Goal: Task Accomplishment & Management: Manage account settings

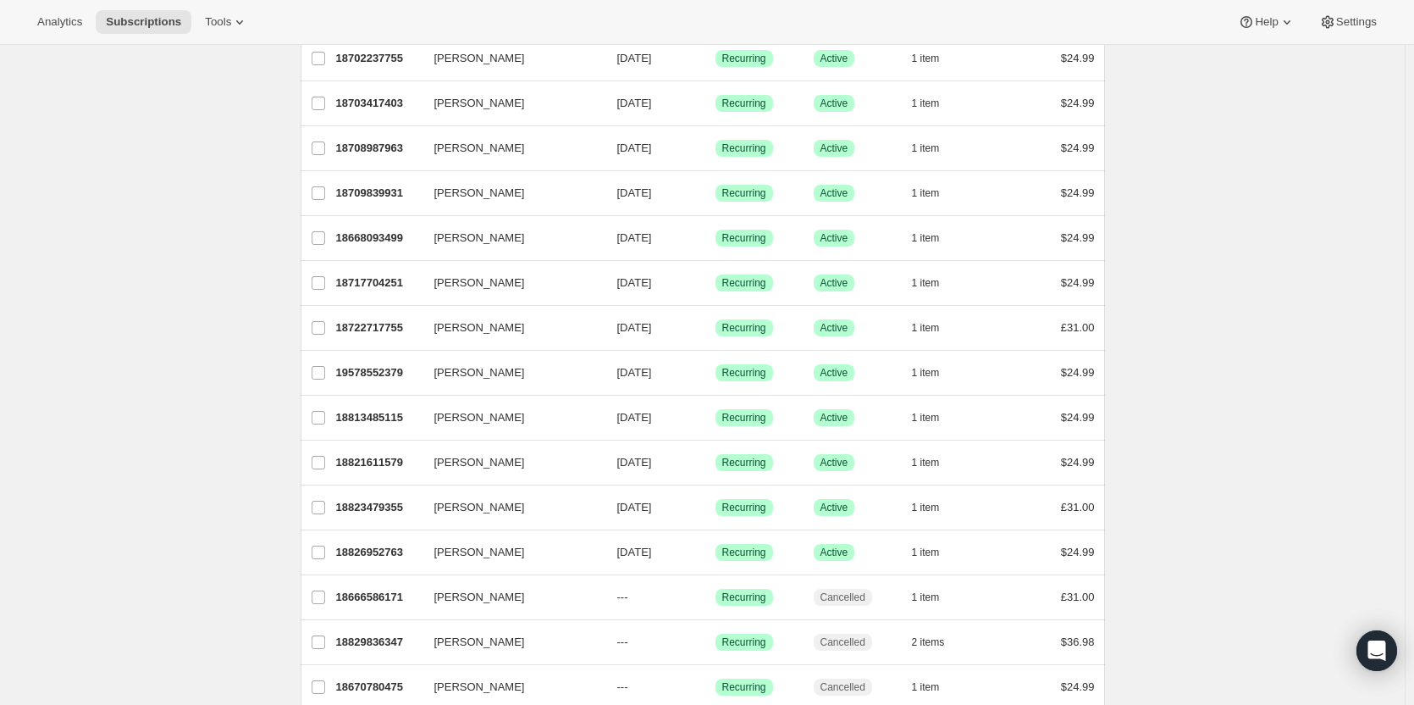
scroll to position [732, 0]
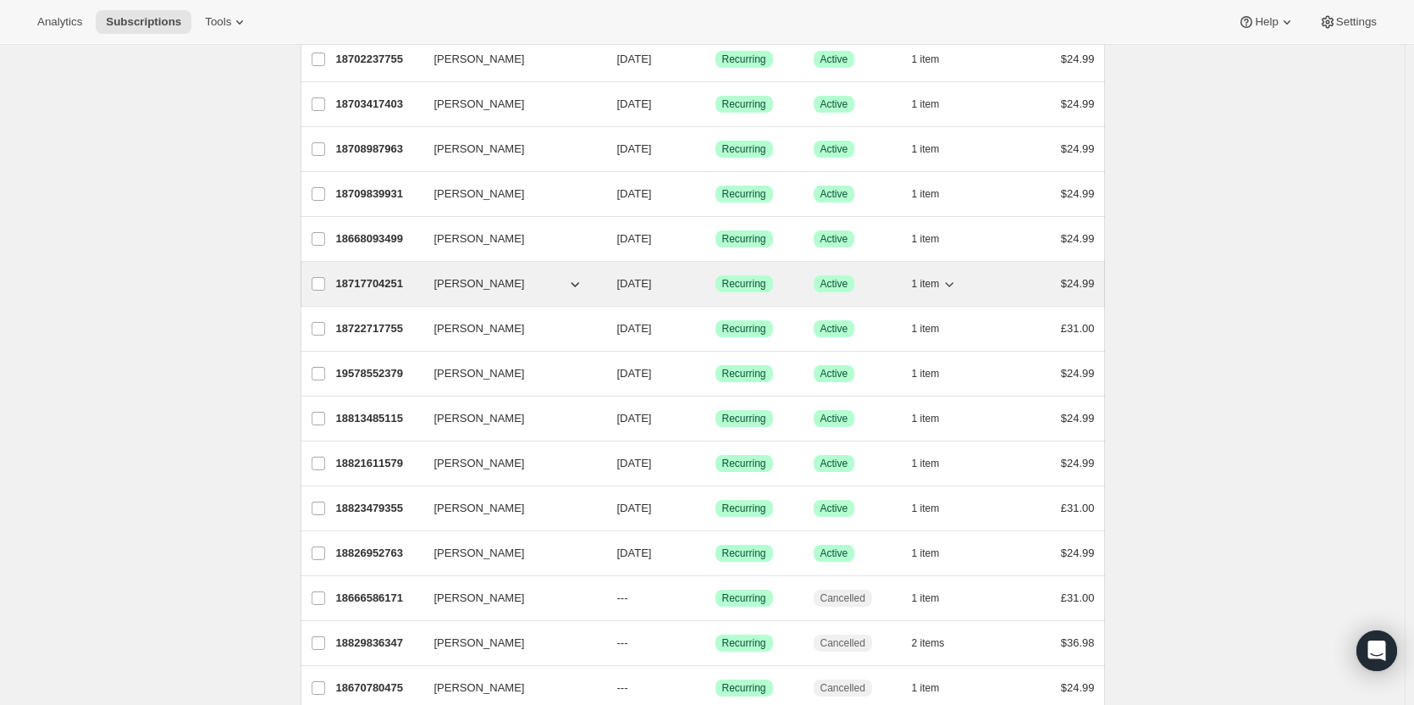
click at [479, 286] on span "[PERSON_NAME]" at bounding box center [480, 283] width 91 height 17
click at [380, 281] on p "18717704251" at bounding box center [378, 283] width 85 height 17
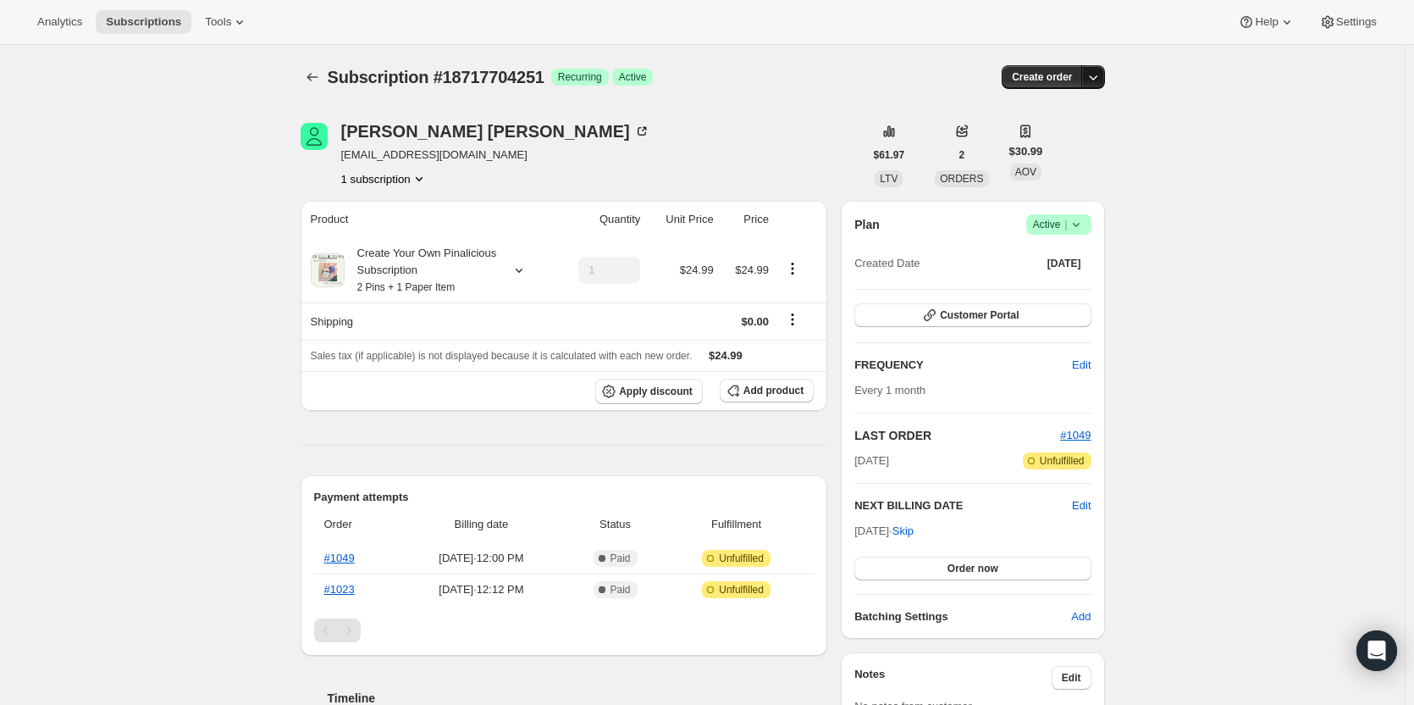
click at [1096, 78] on icon "button" at bounding box center [1093, 77] width 17 height 17
click at [1227, 92] on div "Subscription #18717704251. This page is ready Subscription #18717704251 Success…" at bounding box center [702, 610] width 1405 height 1130
click at [308, 76] on icon "Subscriptions" at bounding box center [312, 77] width 17 height 17
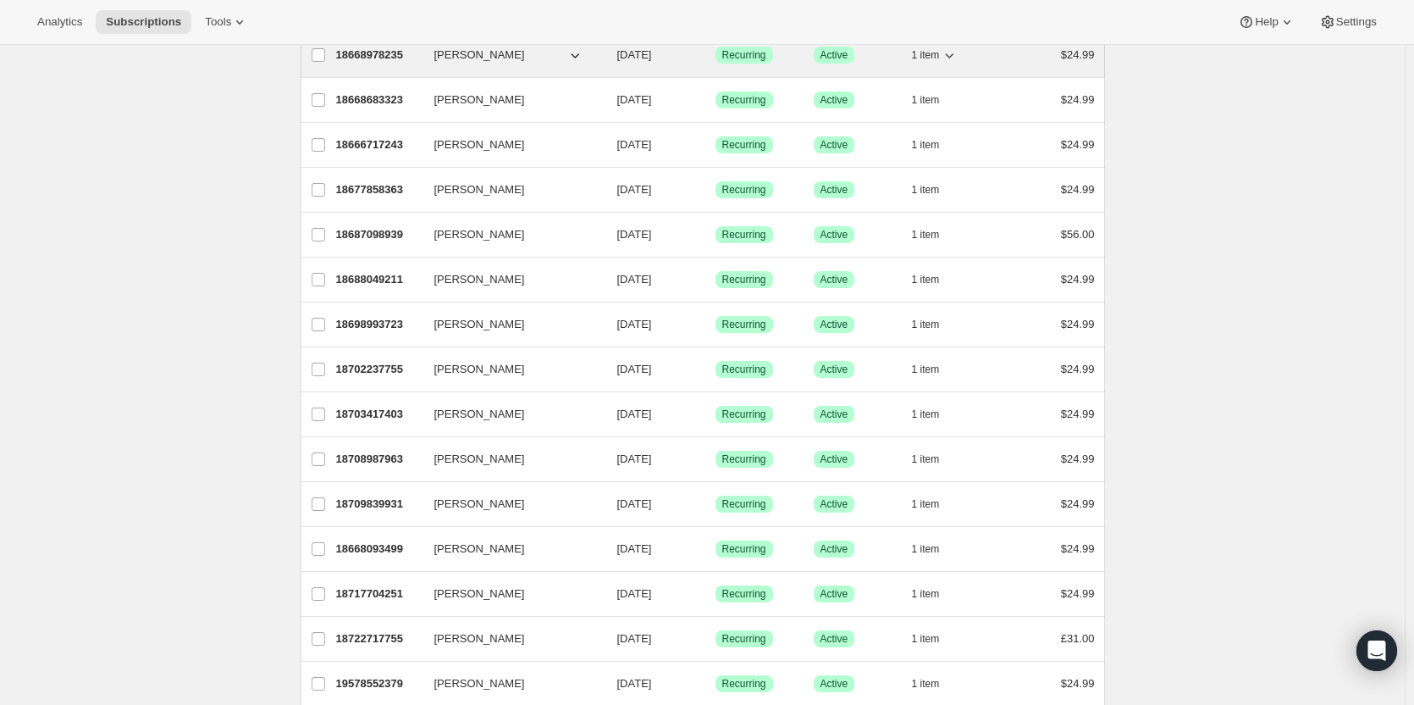
scroll to position [423, 0]
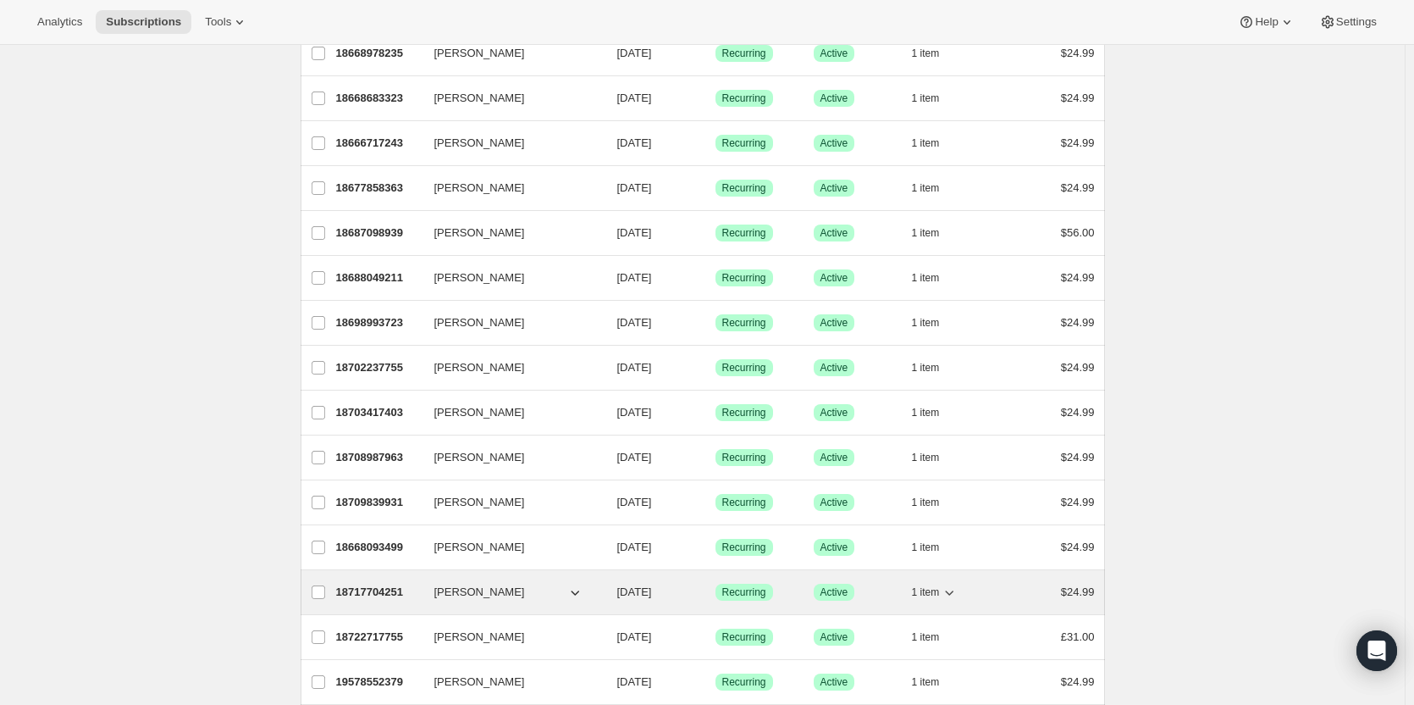
click at [379, 585] on p "18717704251" at bounding box center [378, 592] width 85 height 17
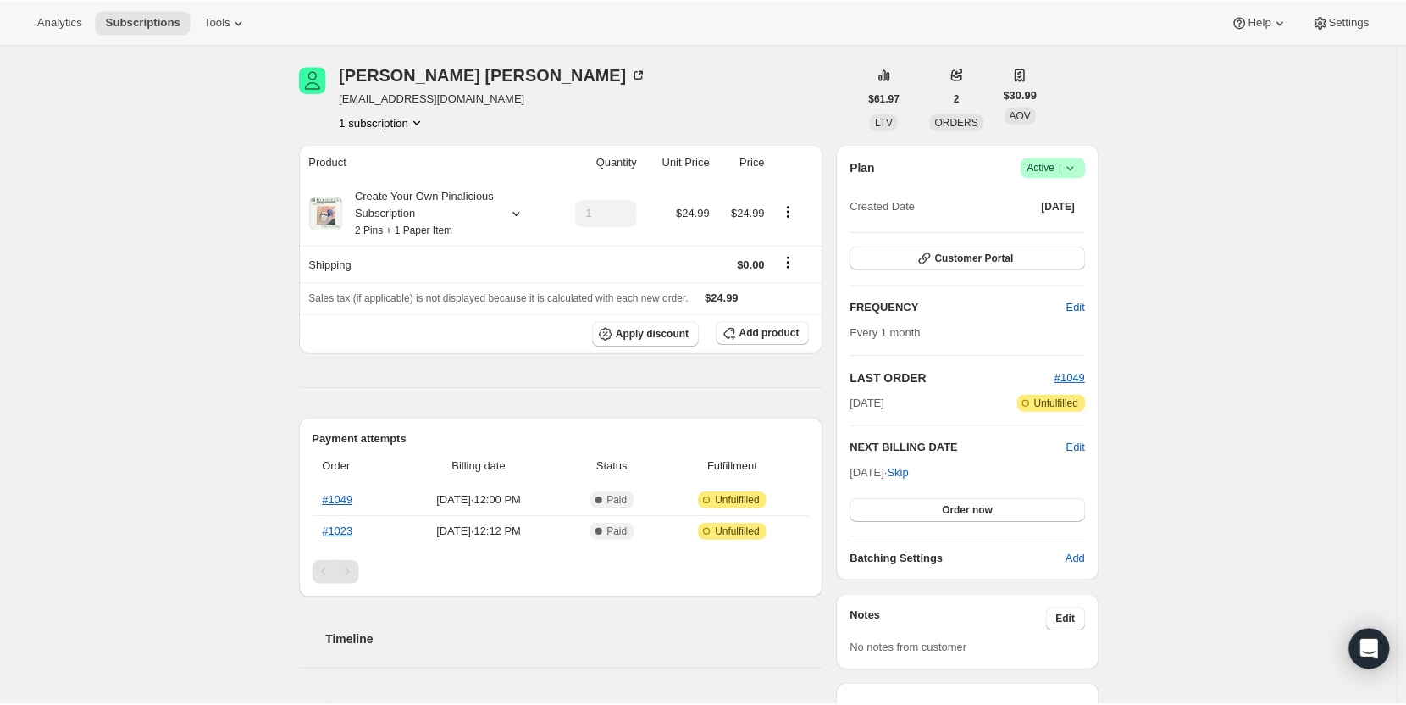
scroll to position [58, 0]
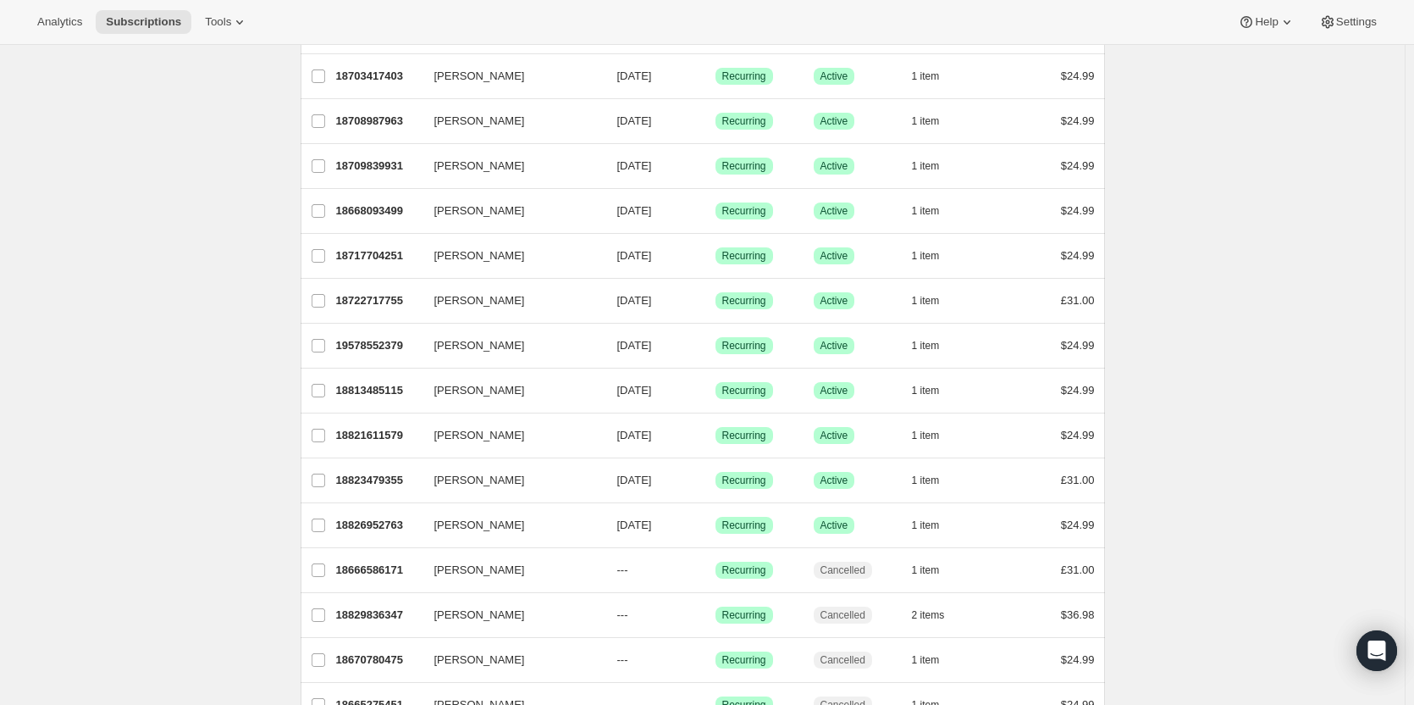
scroll to position [759, 0]
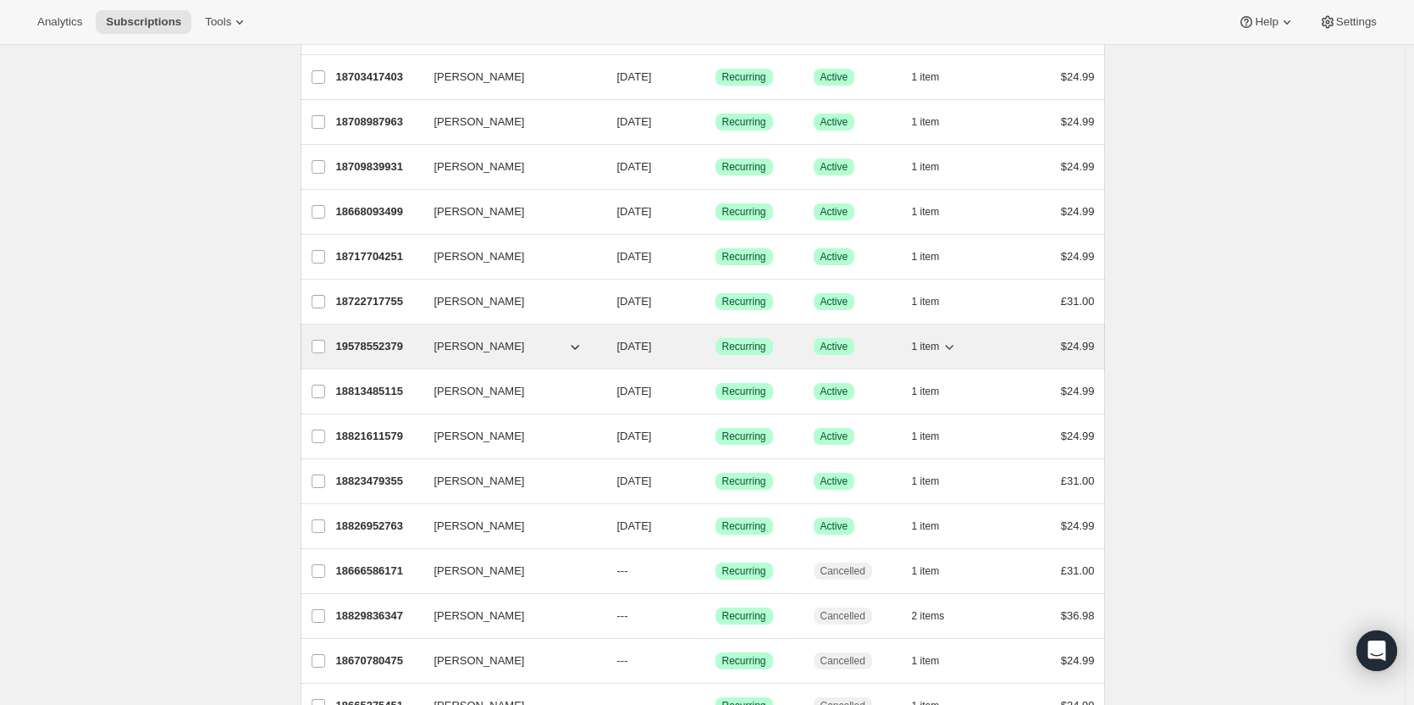
click at [392, 345] on p "19578552379" at bounding box center [378, 346] width 85 height 17
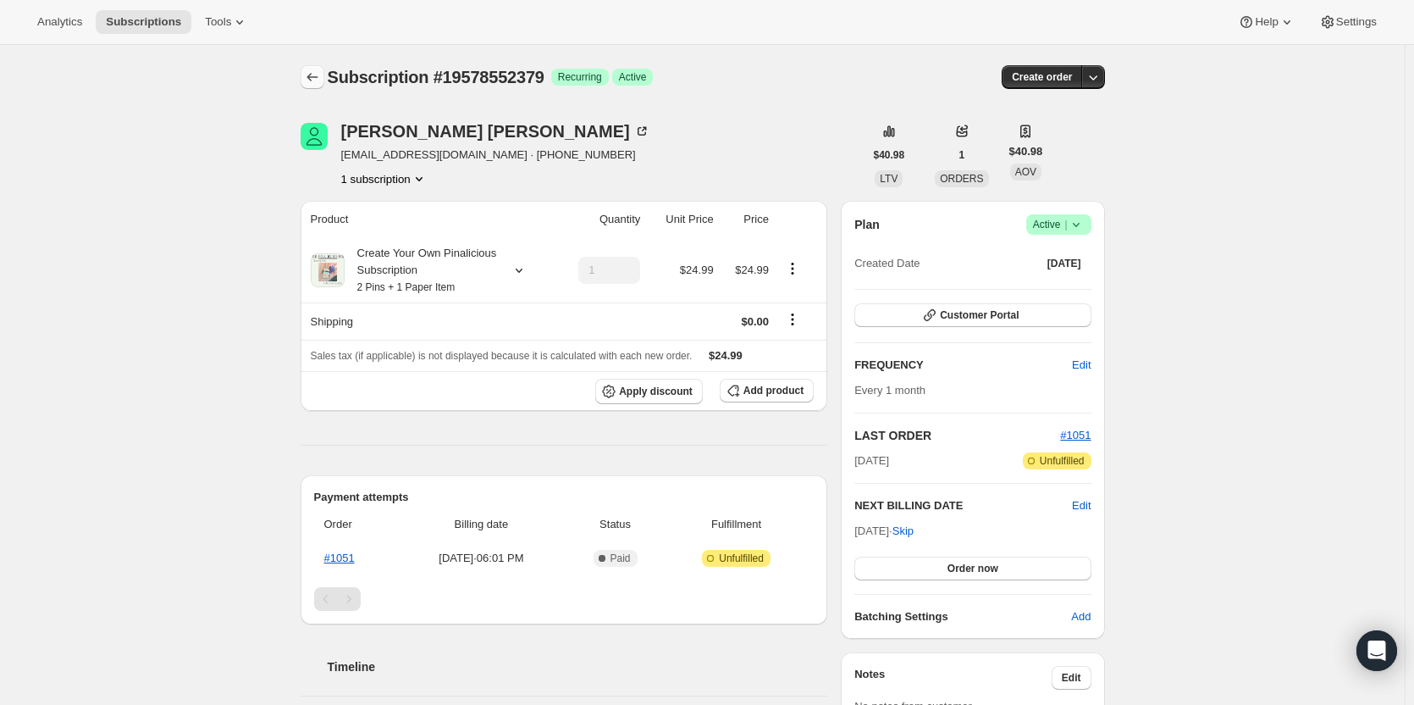
click at [318, 80] on icon "Subscriptions" at bounding box center [312, 77] width 17 height 17
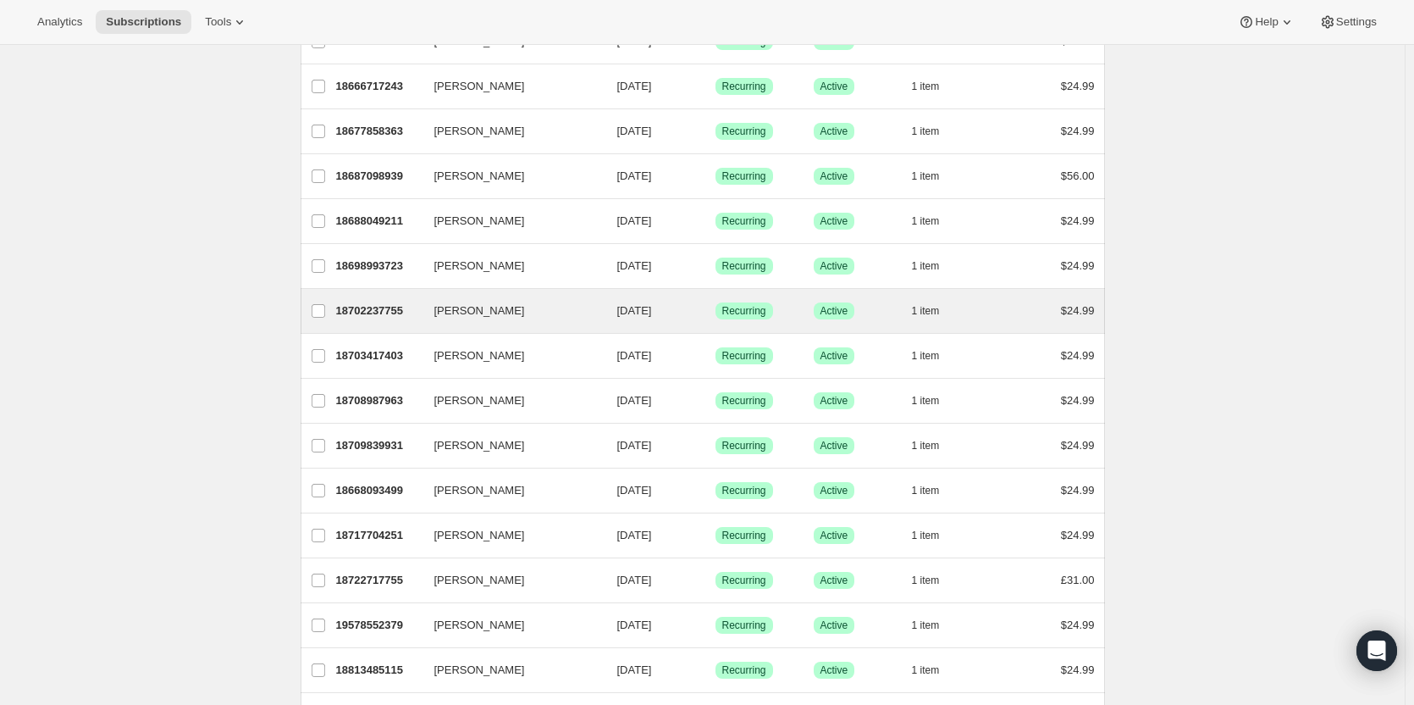
scroll to position [482, 0]
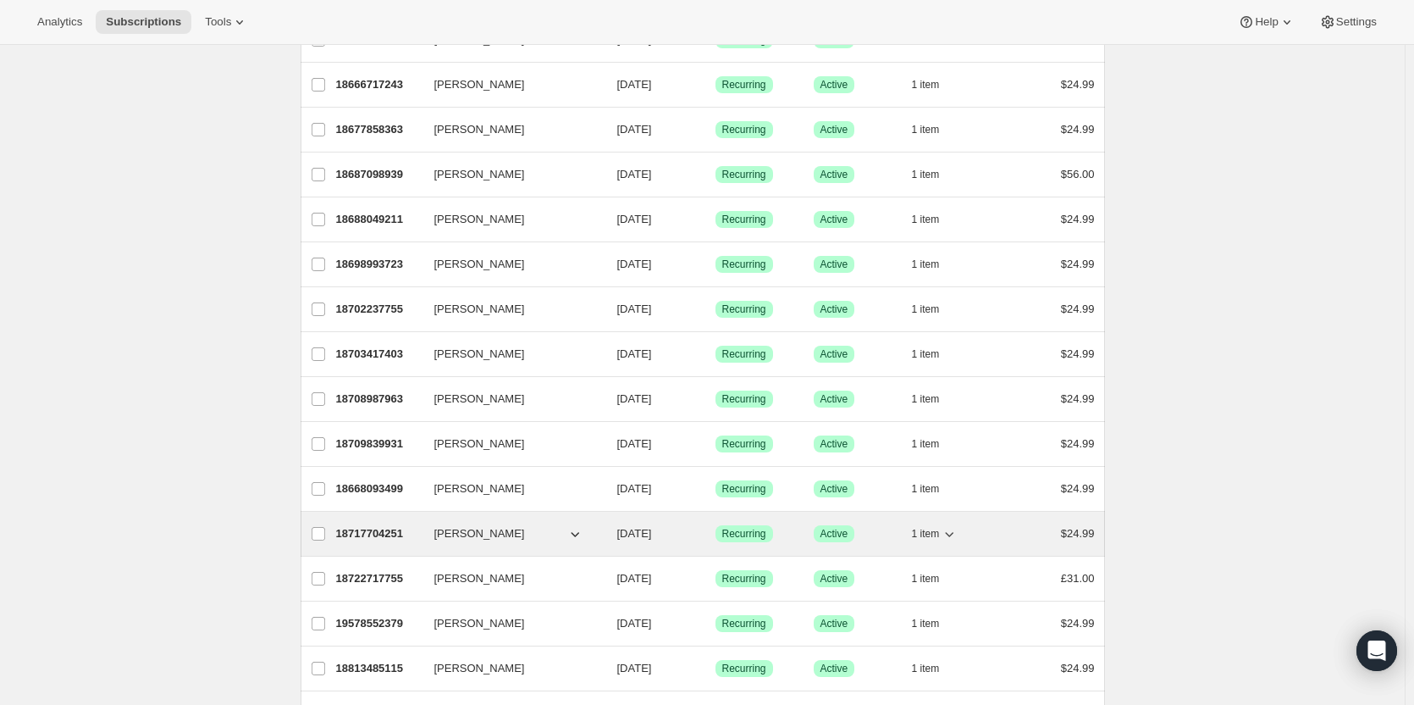
click at [382, 529] on p "18717704251" at bounding box center [378, 533] width 85 height 17
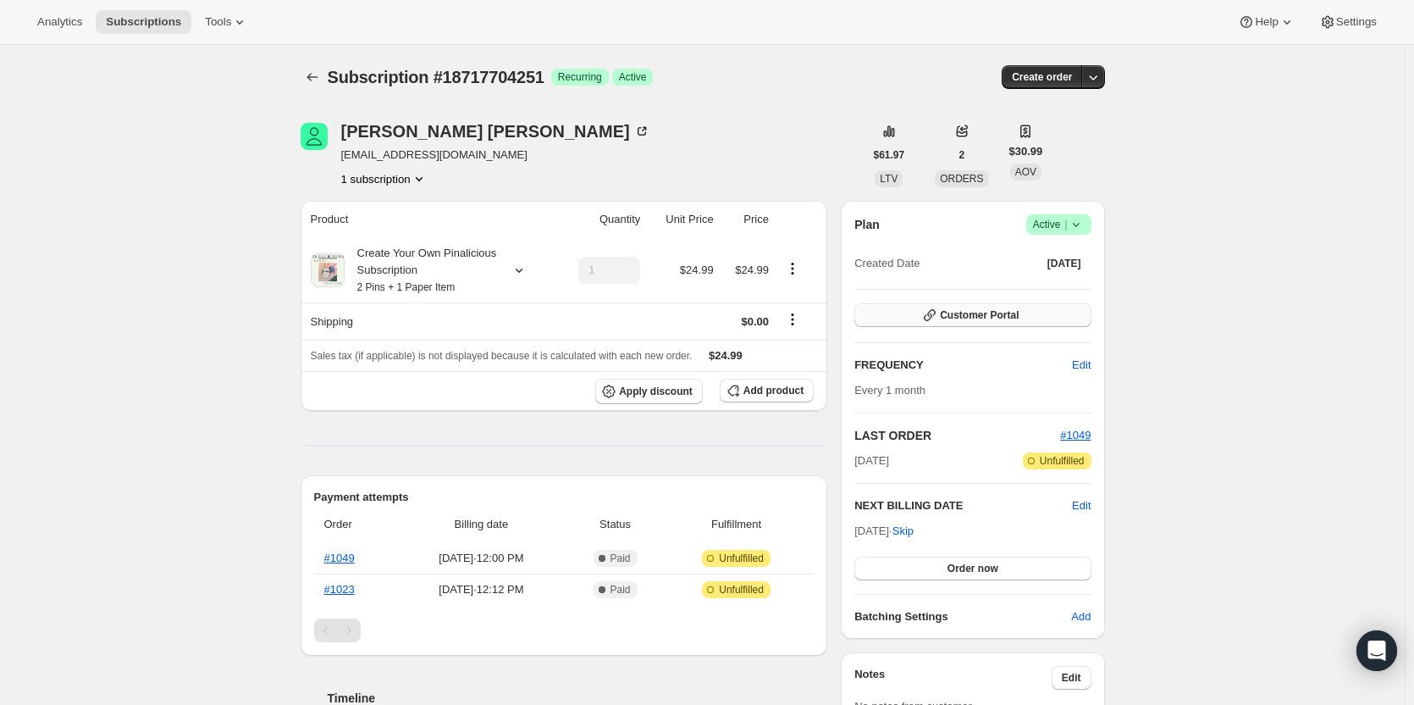
click at [960, 315] on span "Customer Portal" at bounding box center [979, 315] width 79 height 14
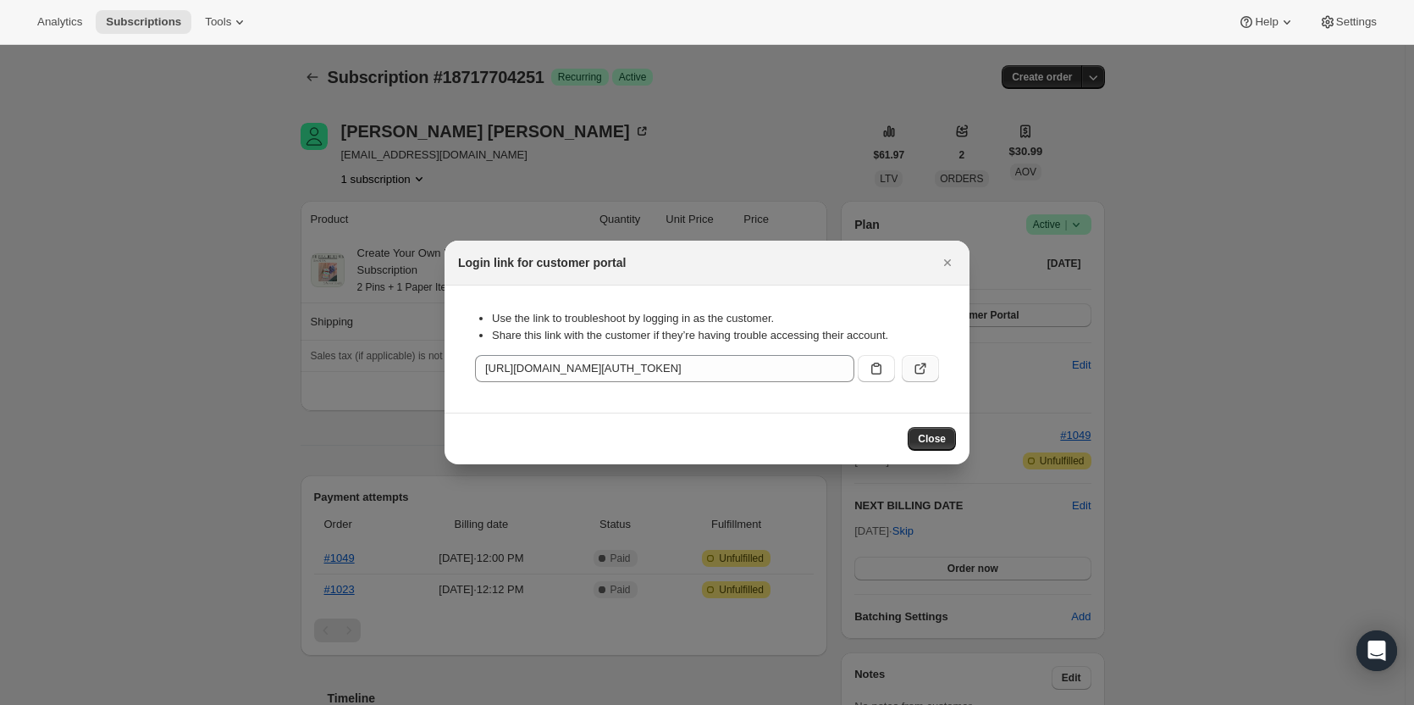
click at [916, 364] on icon ":rhk:" at bounding box center [920, 368] width 17 height 17
click at [938, 438] on span "Close" at bounding box center [932, 439] width 28 height 14
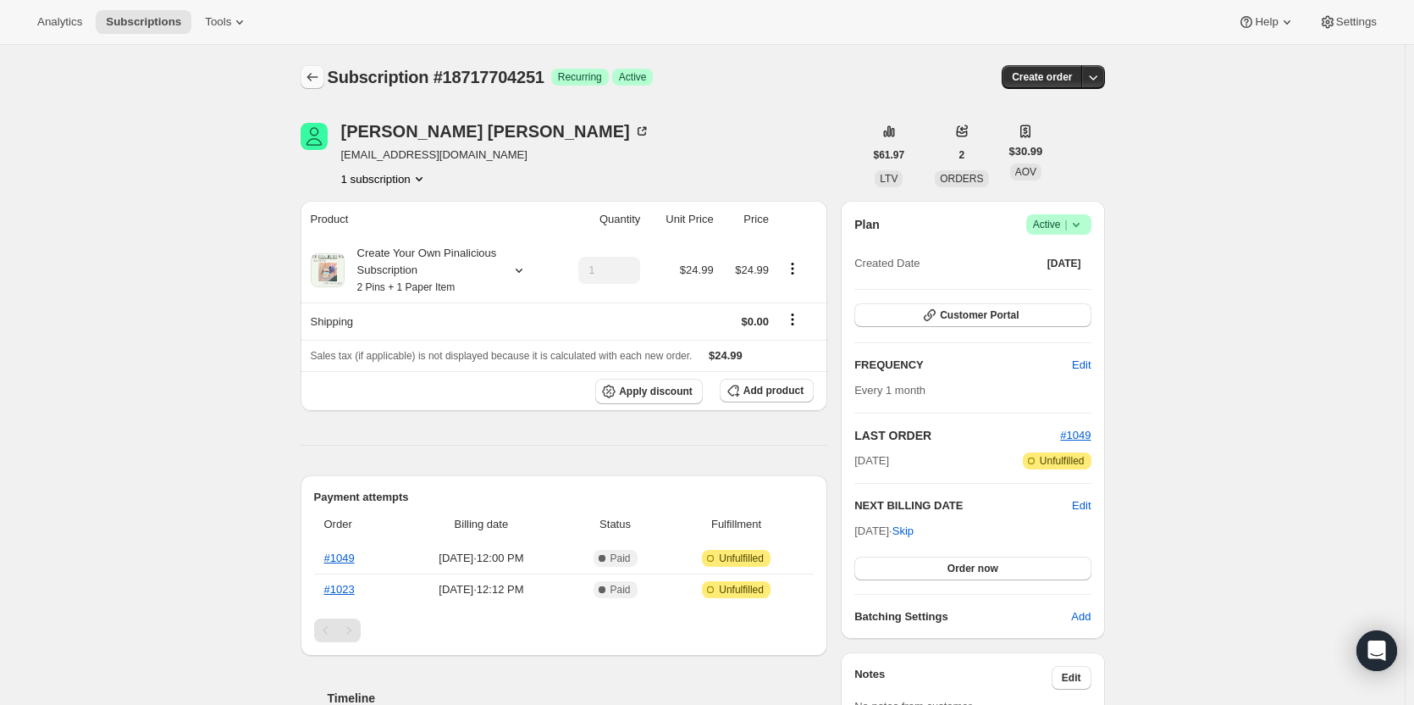
click at [318, 78] on icon "Subscriptions" at bounding box center [312, 77] width 17 height 17
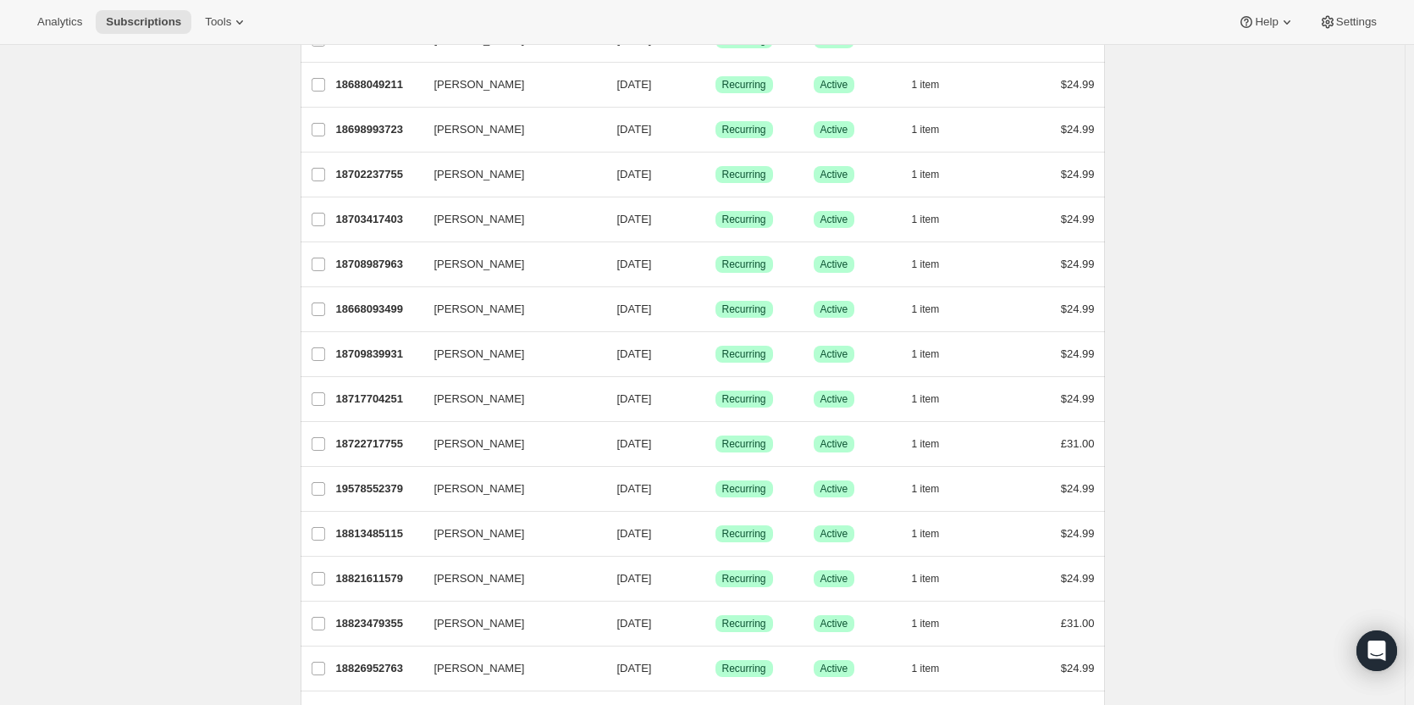
scroll to position [624, 0]
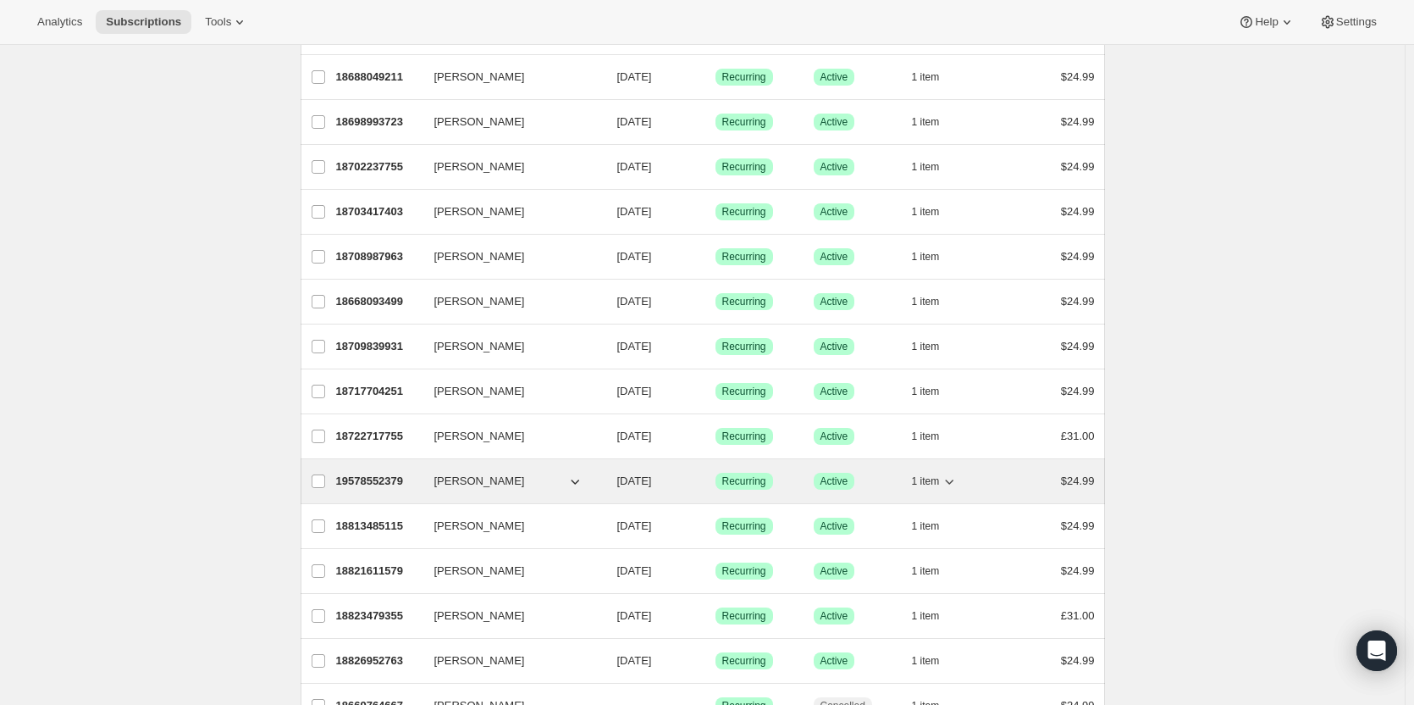
click at [379, 478] on p "19578552379" at bounding box center [378, 481] width 85 height 17
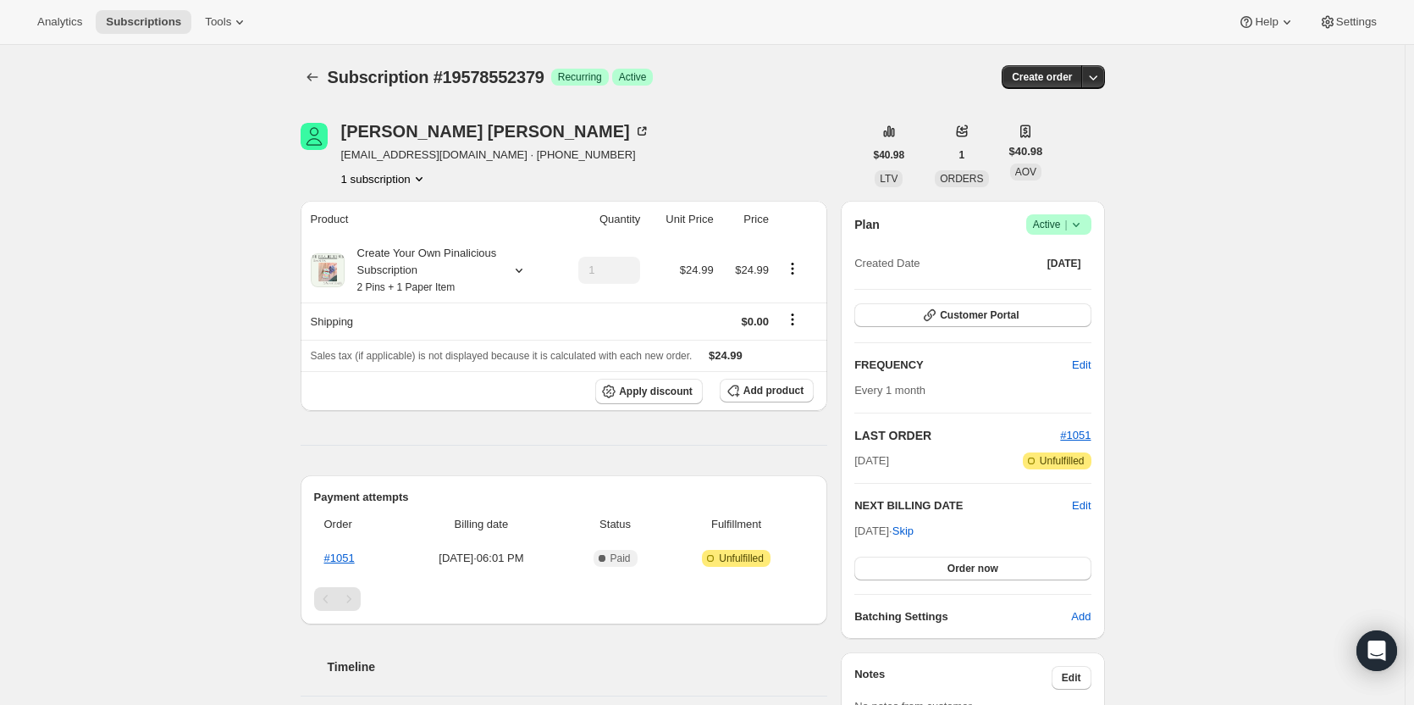
click at [1084, 221] on icon at bounding box center [1076, 224] width 17 height 17
click at [1066, 285] on span "Cancel subscription" at bounding box center [1064, 286] width 96 height 13
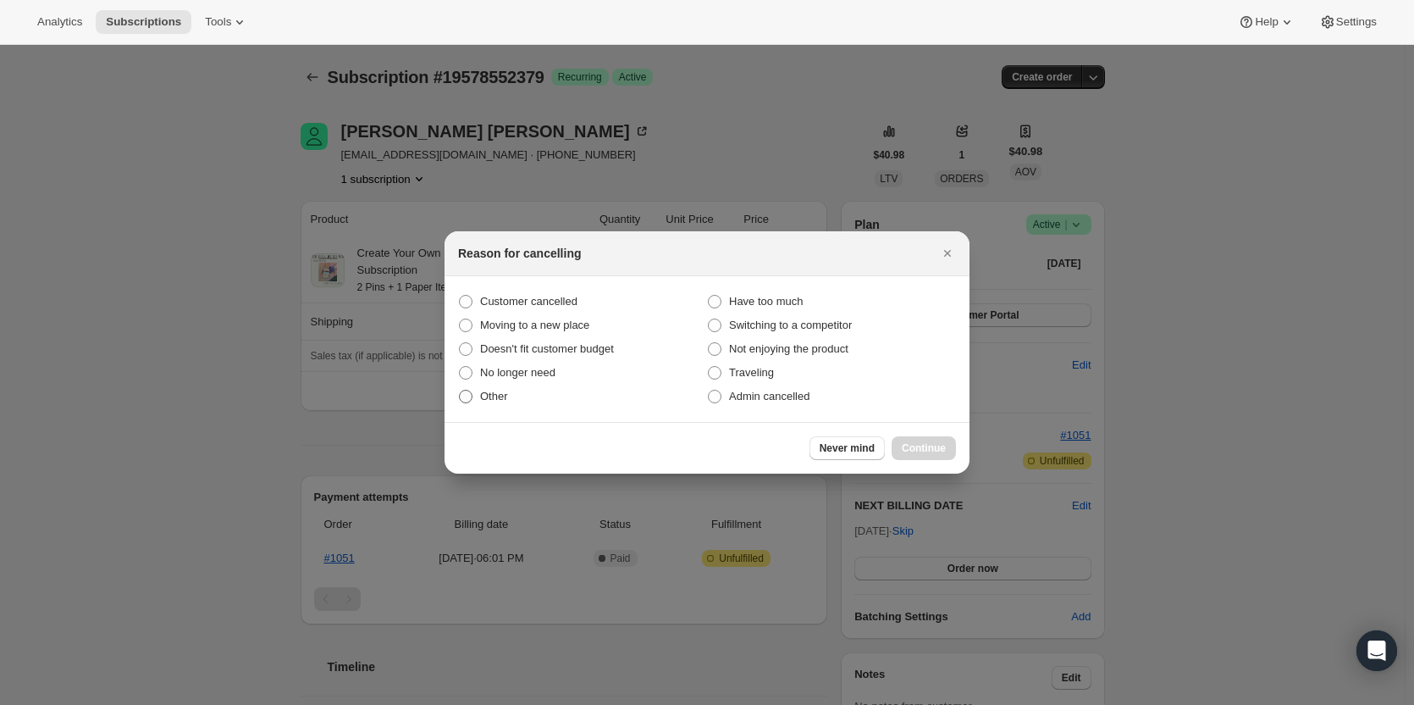
click at [462, 400] on span ":rqg:" at bounding box center [466, 397] width 14 height 14
click at [460, 390] on input "Other" at bounding box center [459, 390] width 1 height 1
radio input "true"
click at [922, 450] on span "Continue" at bounding box center [924, 448] width 44 height 14
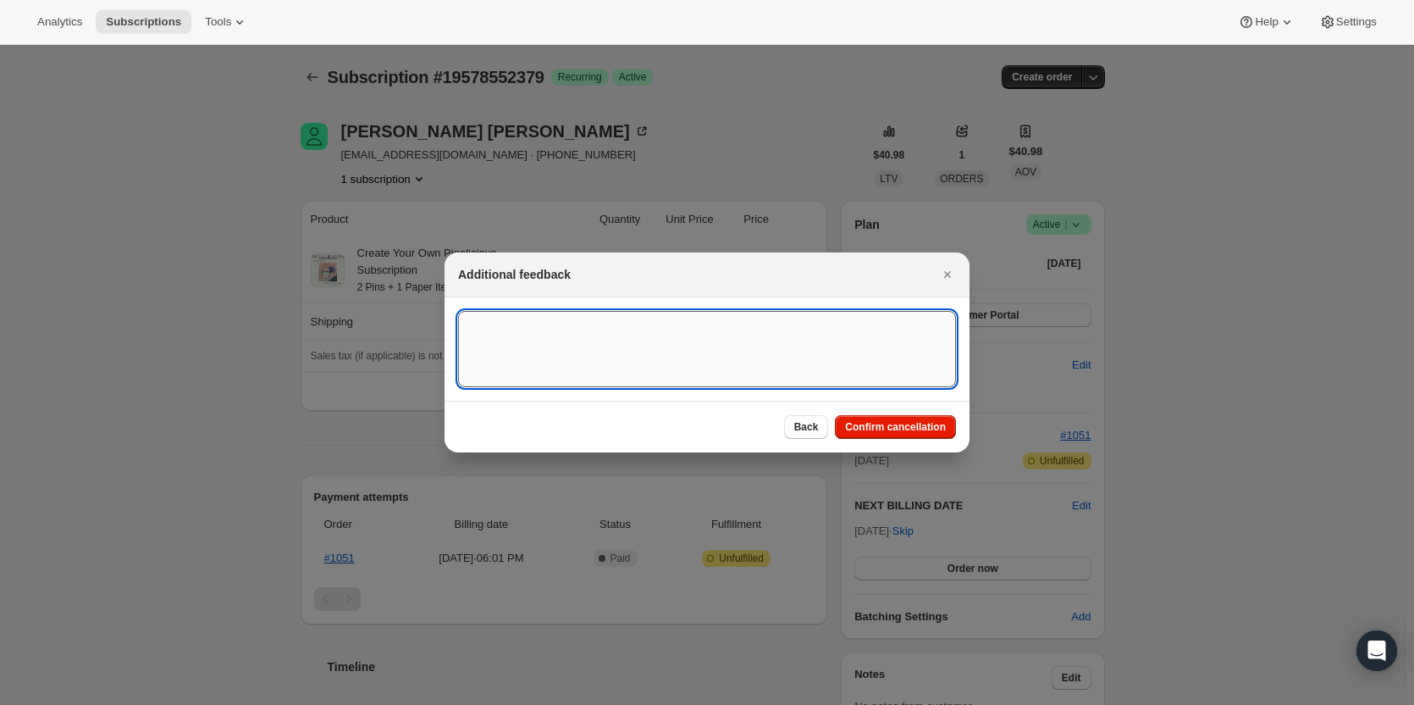
click at [744, 352] on textarea ":rqg:" at bounding box center [707, 349] width 498 height 76
type textarea "Accidentally ordered 2 subscriptions"
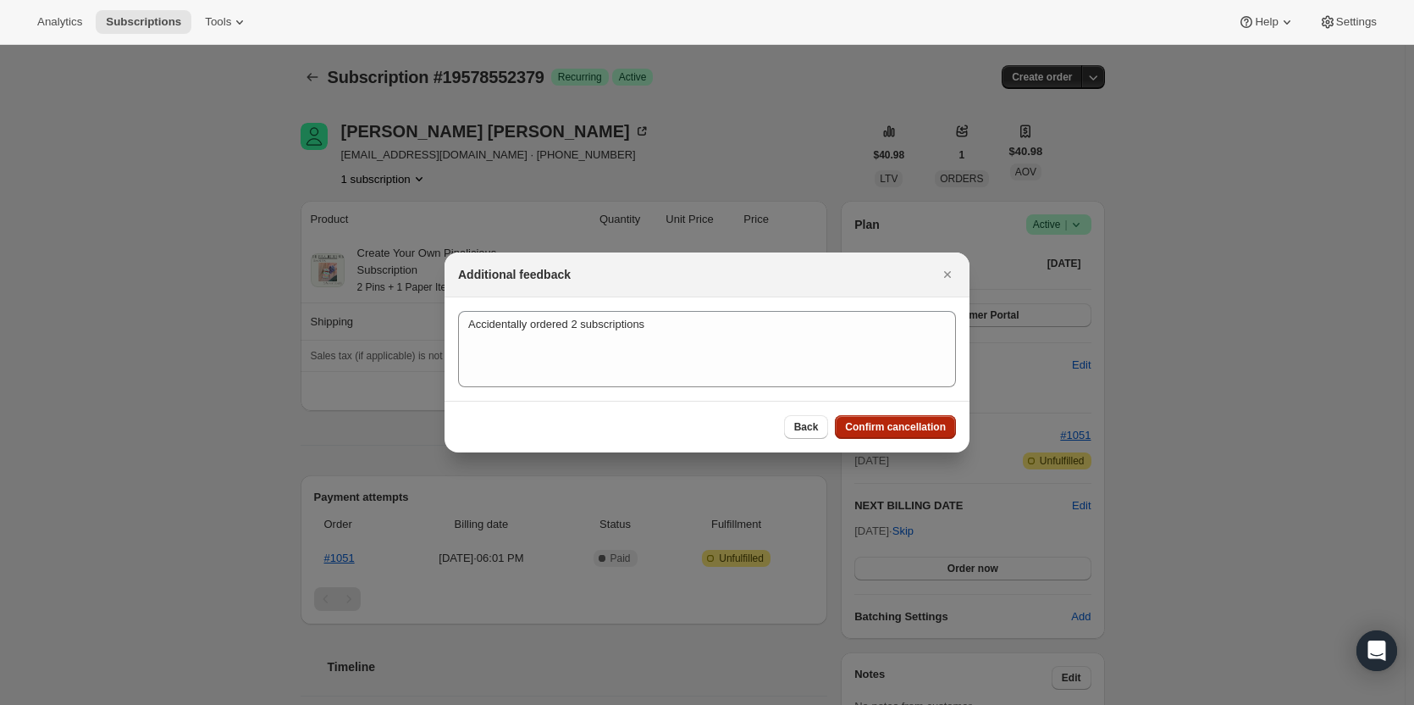
click at [915, 428] on span "Confirm cancellation" at bounding box center [895, 427] width 101 height 14
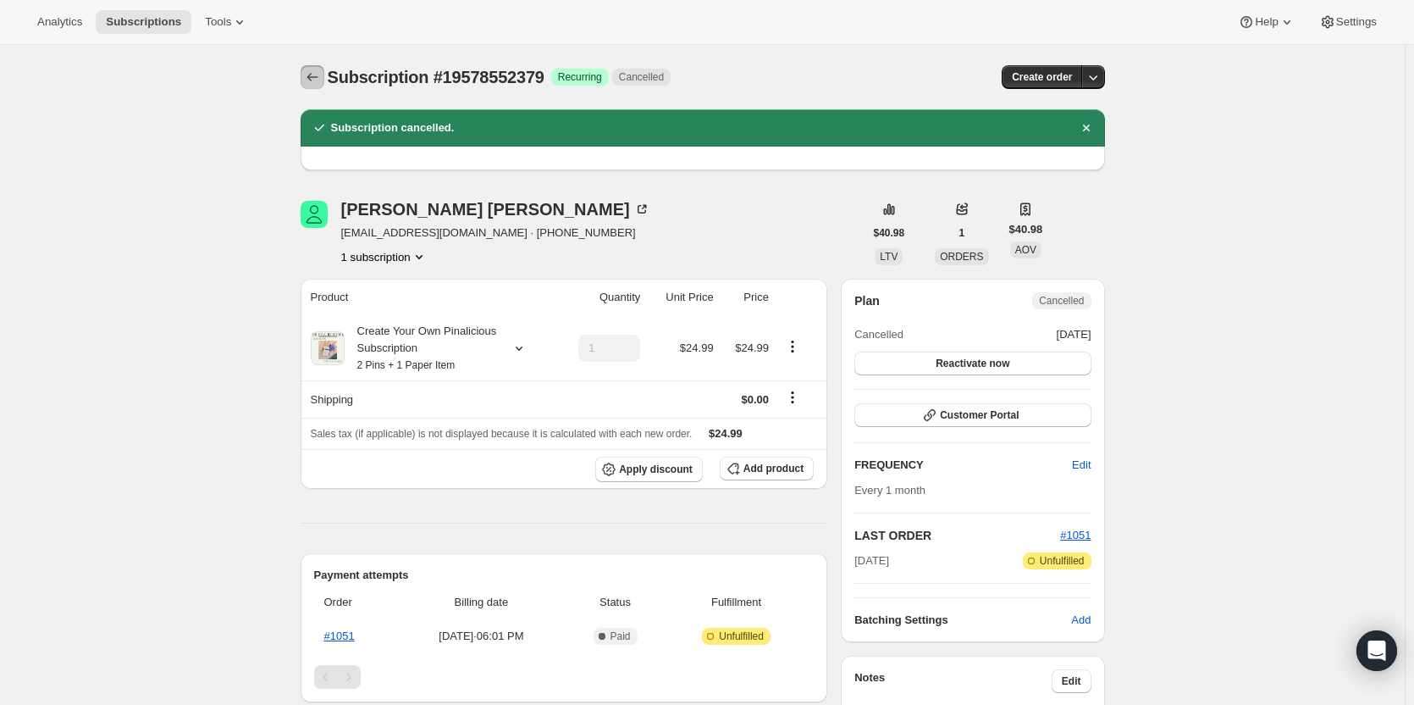
click at [309, 72] on icon "Subscriptions" at bounding box center [312, 77] width 17 height 17
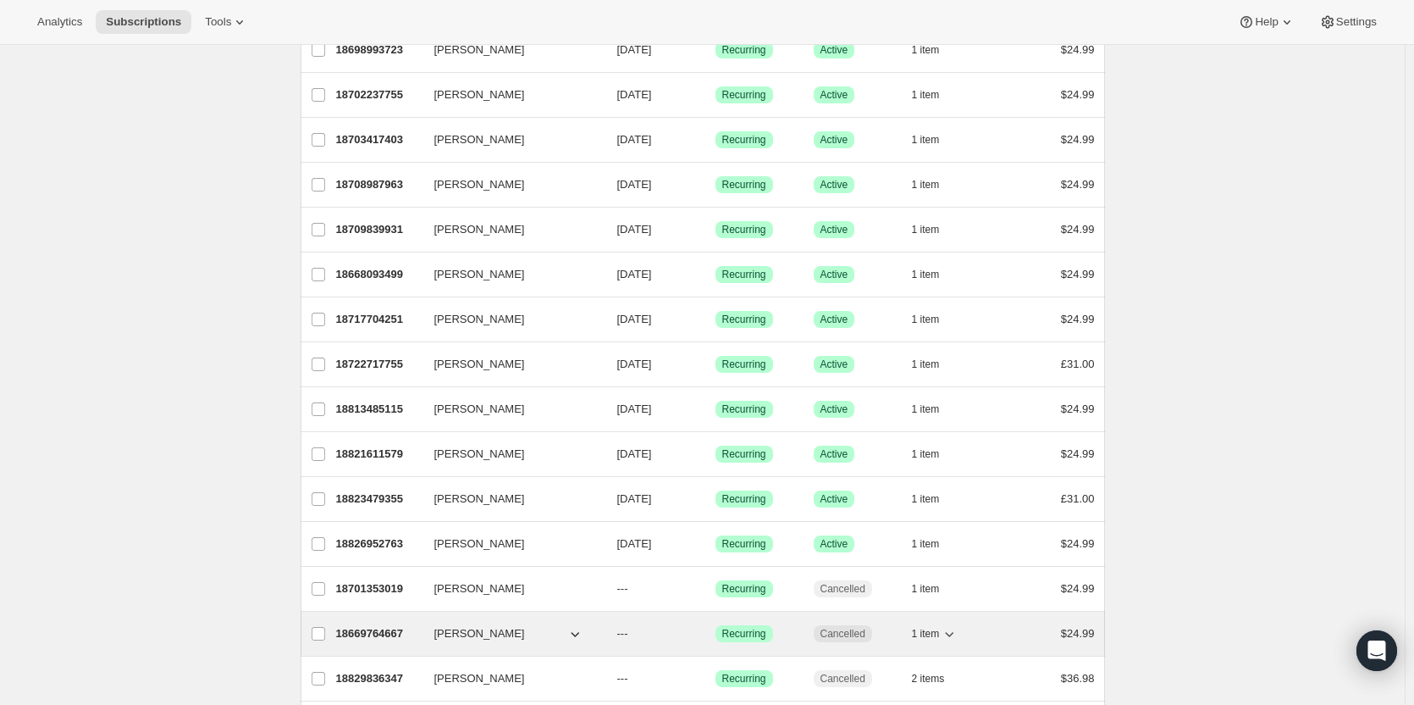
scroll to position [695, 0]
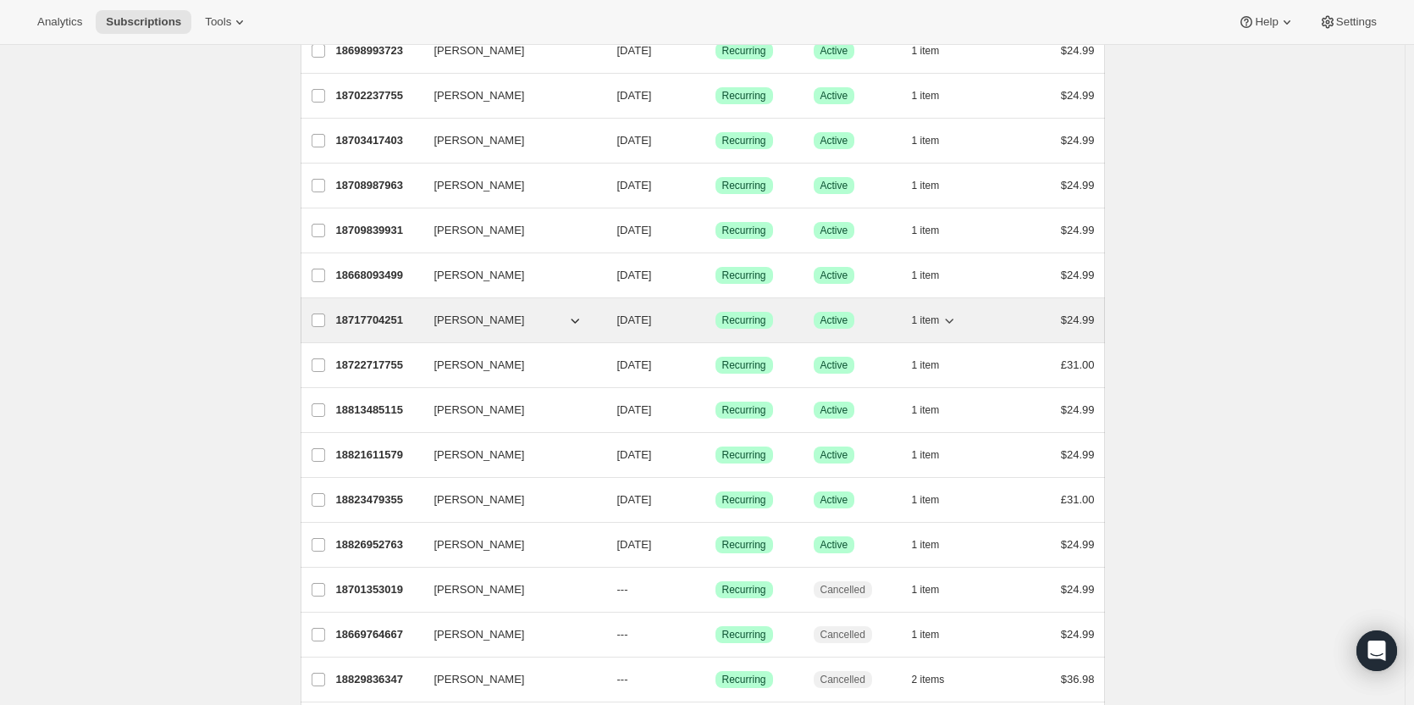
click at [368, 318] on p "18717704251" at bounding box center [378, 320] width 85 height 17
